Goal: Check status: Check status

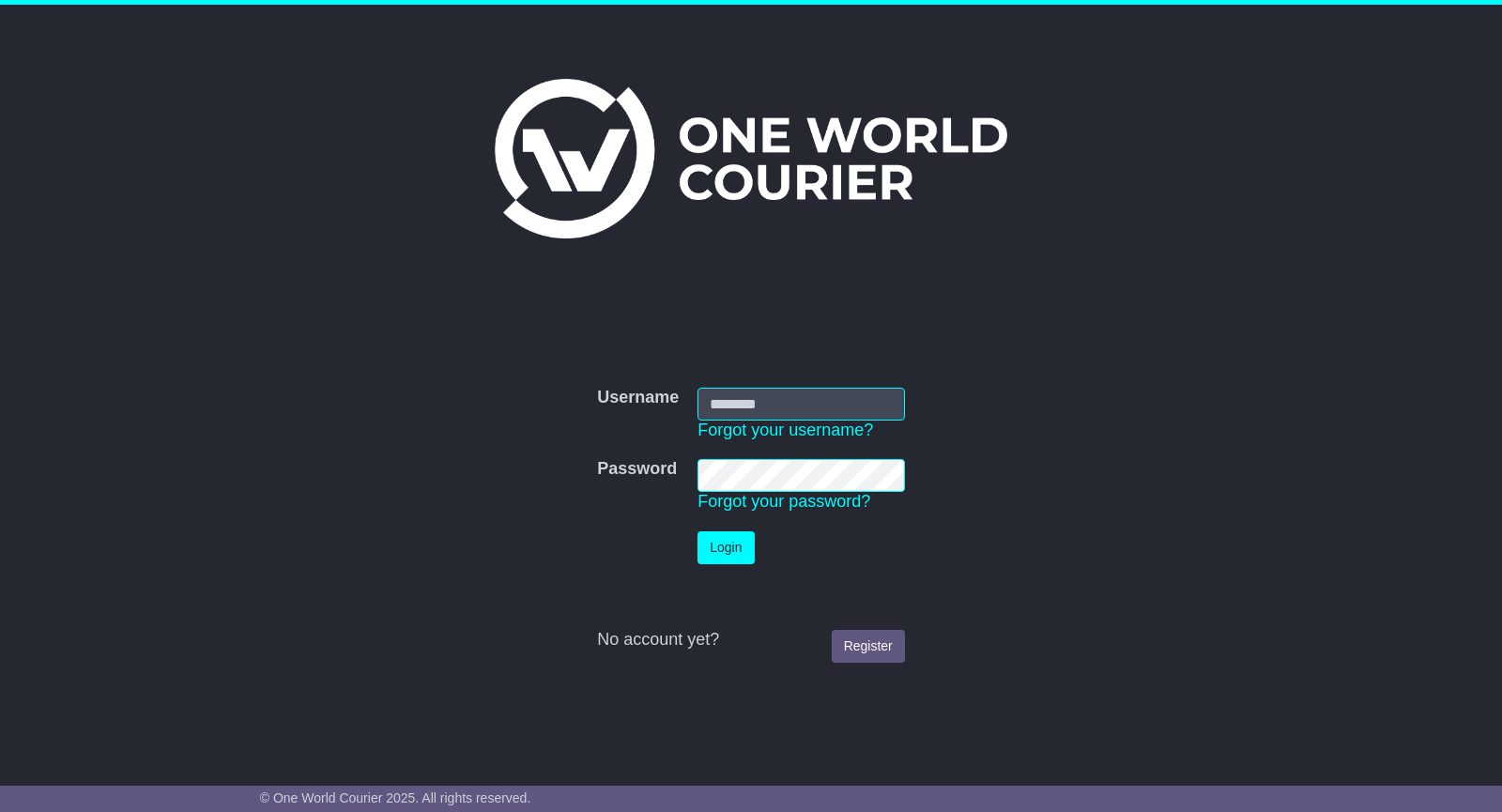
type input "**********"
click at [722, 551] on button "Login" at bounding box center [726, 547] width 57 height 33
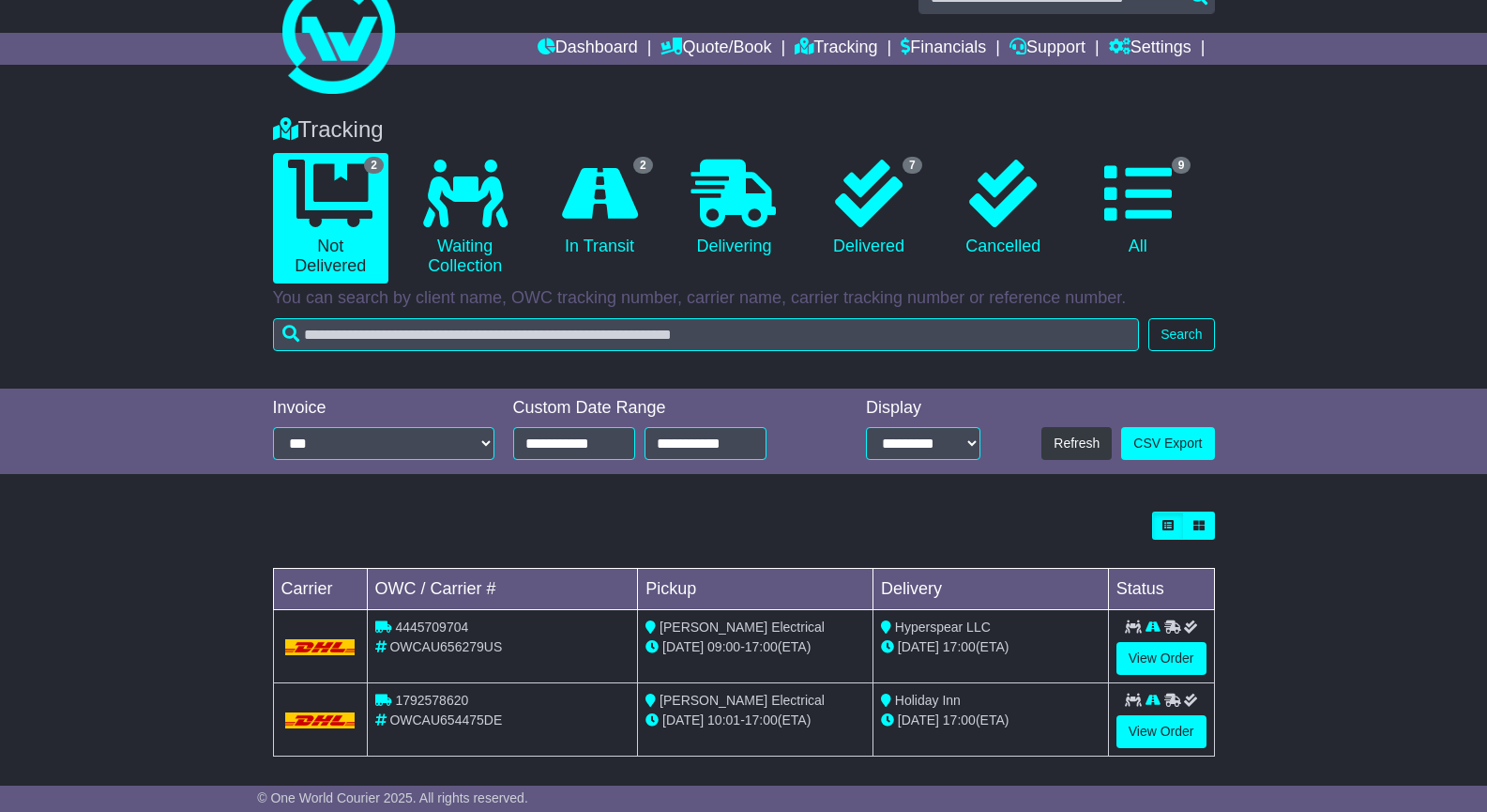
scroll to position [54, 0]
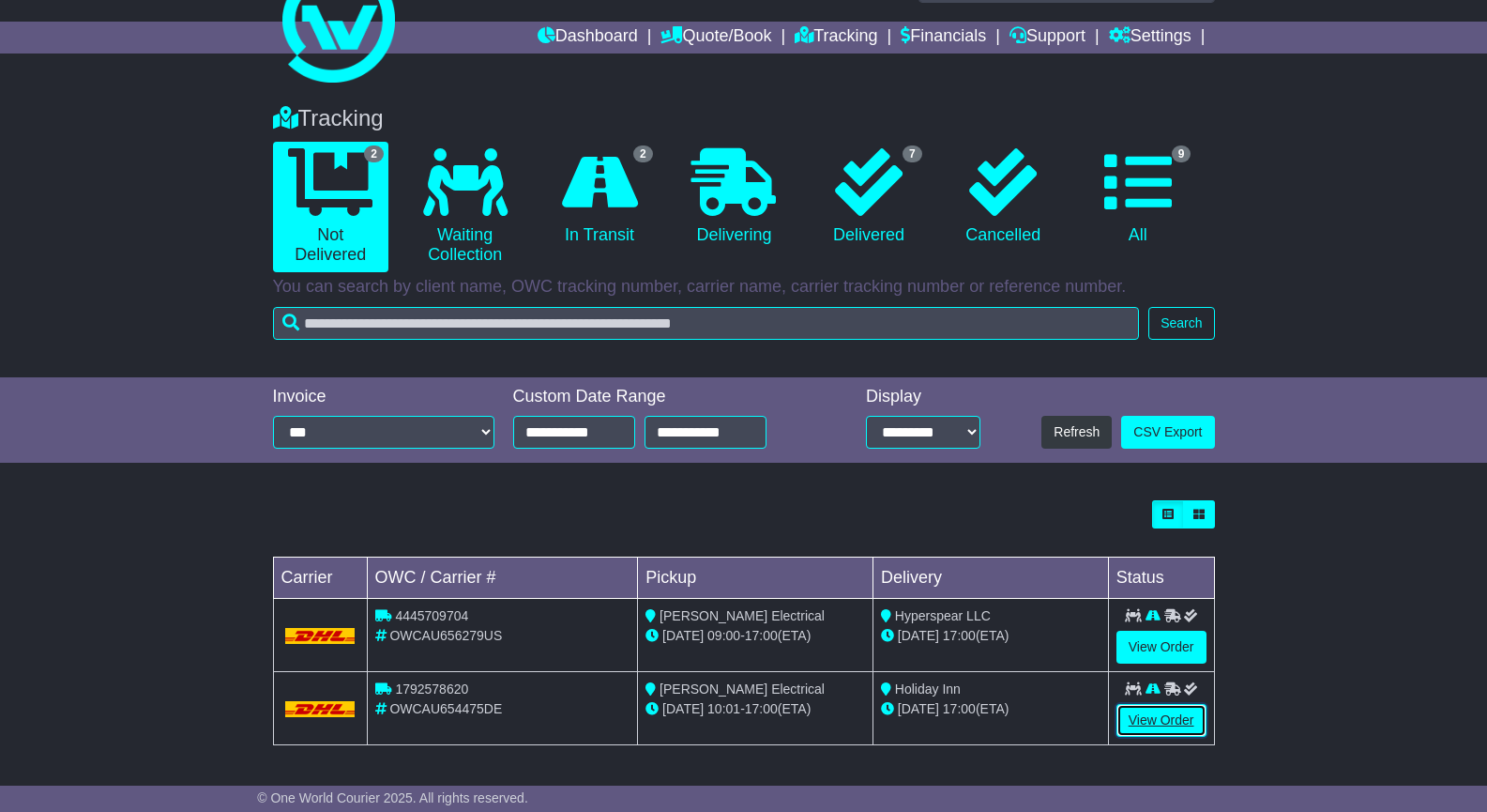
click at [1149, 722] on link "View Order" at bounding box center [1161, 719] width 90 height 33
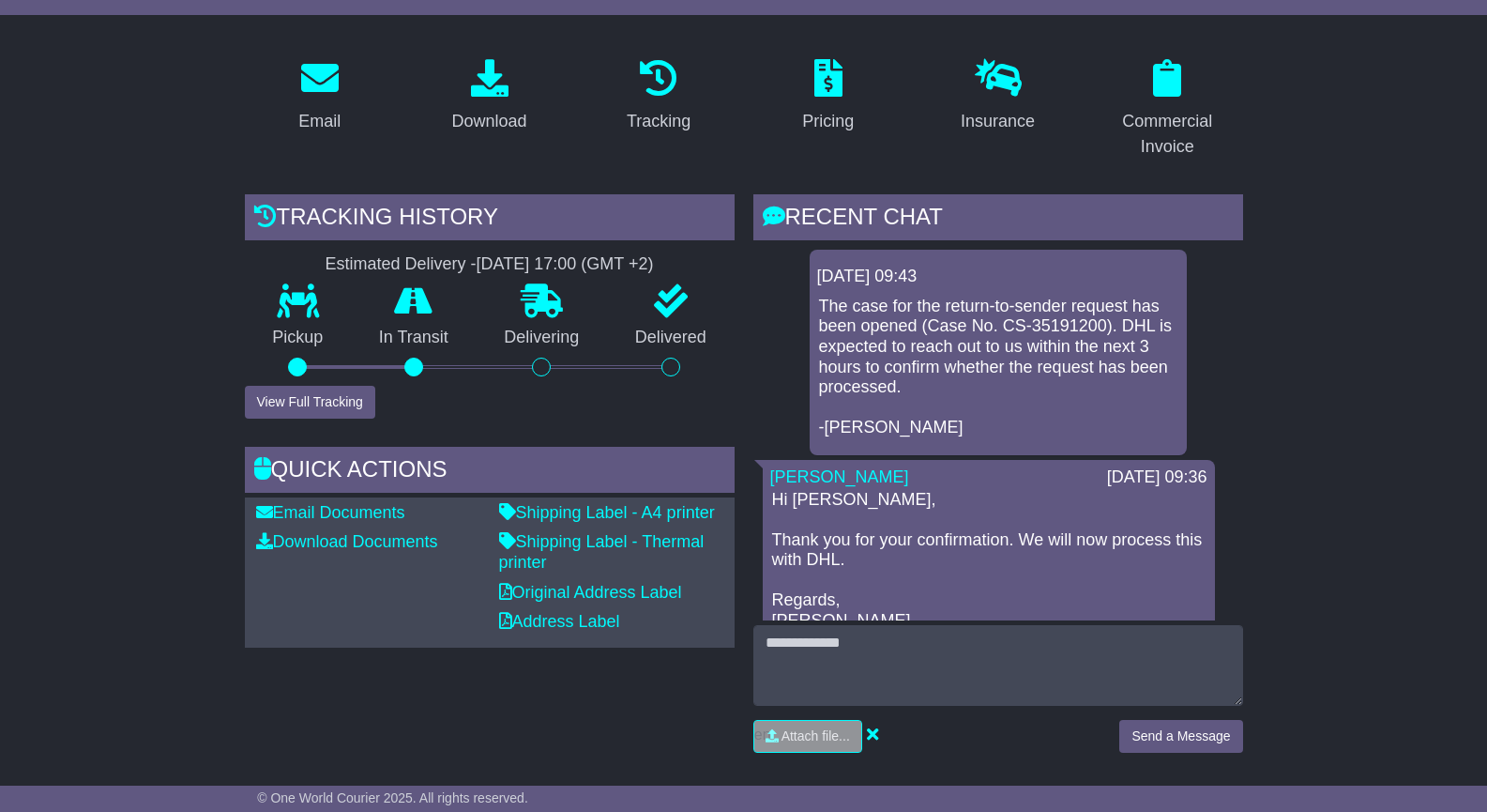
scroll to position [280, 0]
drag, startPoint x: 1242, startPoint y: 262, endPoint x: 1243, endPoint y: 287, distance: 25.0
click at [1243, 287] on div "RECENT CHAT Loading... No messages 09 Oct 2025 09:43 The case for the return-to…" at bounding box center [998, 480] width 509 height 572
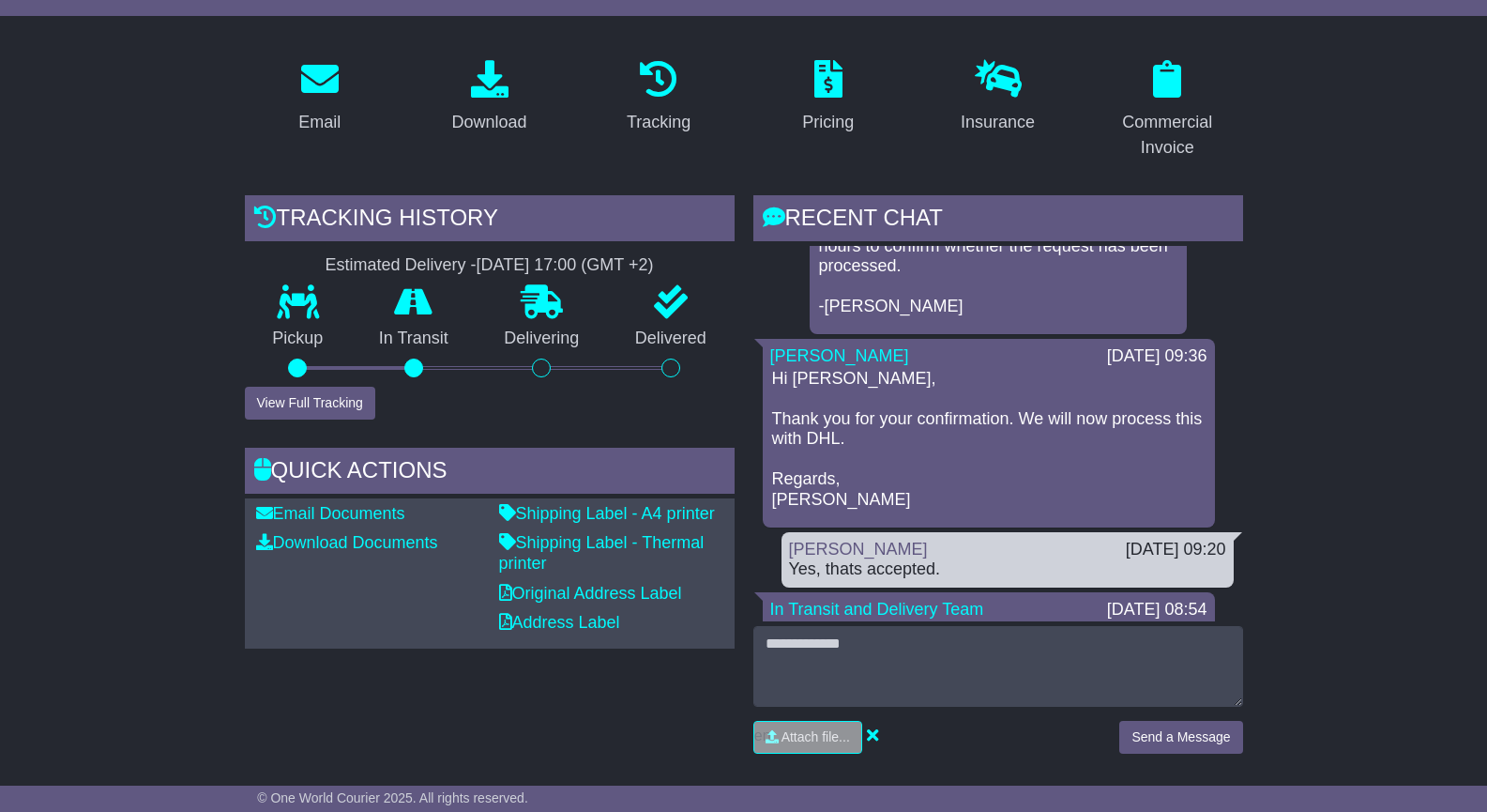
scroll to position [0, 0]
